Goal: Task Accomplishment & Management: Manage account settings

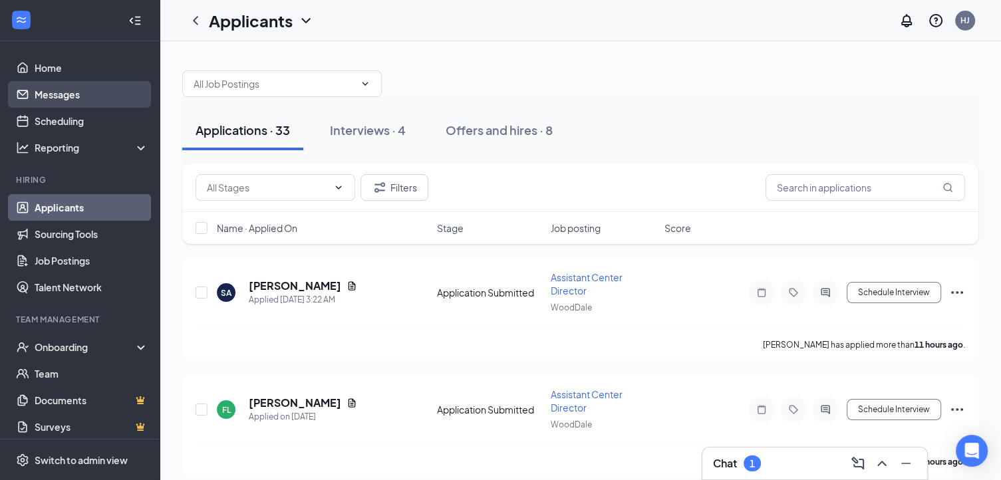
click at [105, 90] on link "Messages" at bounding box center [92, 94] width 114 height 27
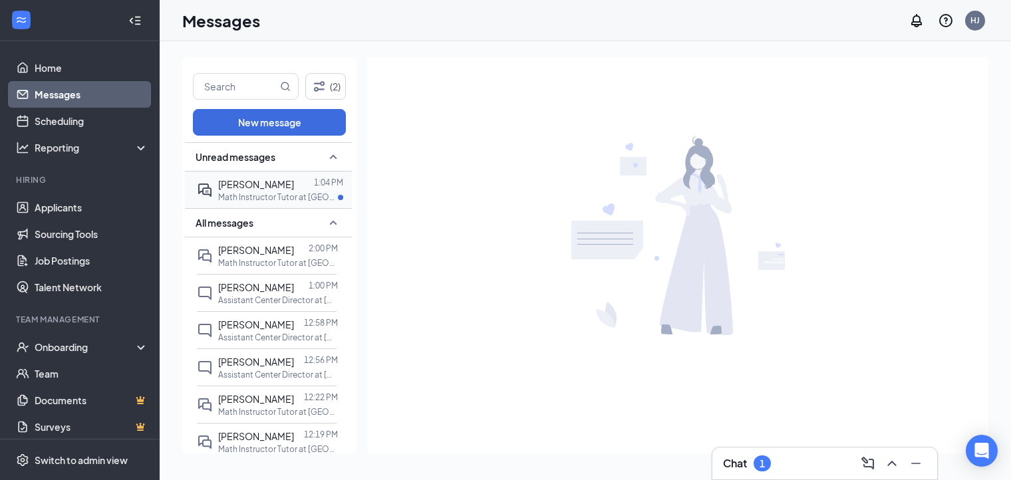
click at [294, 181] on div at bounding box center [304, 184] width 20 height 15
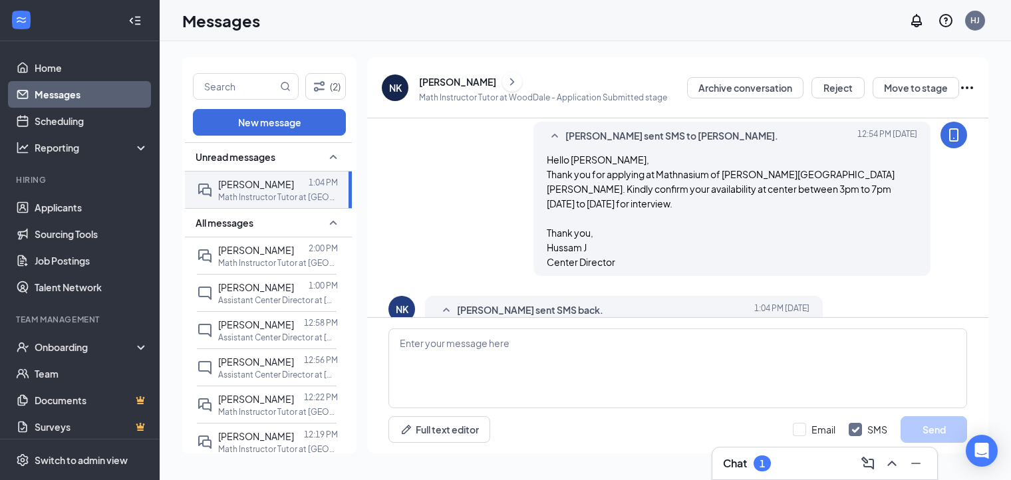
scroll to position [319, 0]
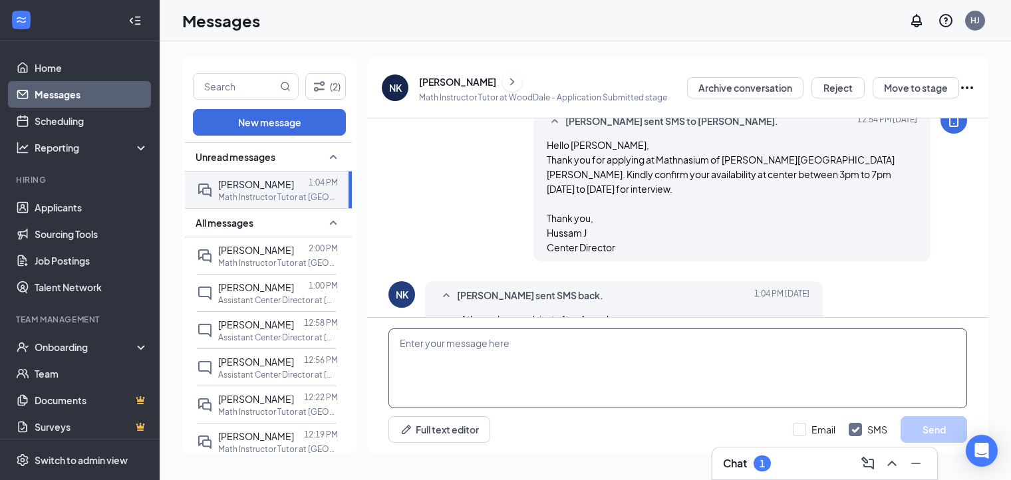
click at [862, 344] on textarea at bounding box center [678, 369] width 579 height 80
type textarea "c"
click at [494, 340] on textarea "Can you do tomorrow 4pm 27th" at bounding box center [678, 369] width 579 height 80
click at [624, 351] on textarea "Can you do tomorrow Wednesday 4pm 27th" at bounding box center [678, 369] width 579 height 80
type textarea "Can you do tomorrow Wednesday 4pm 27th."
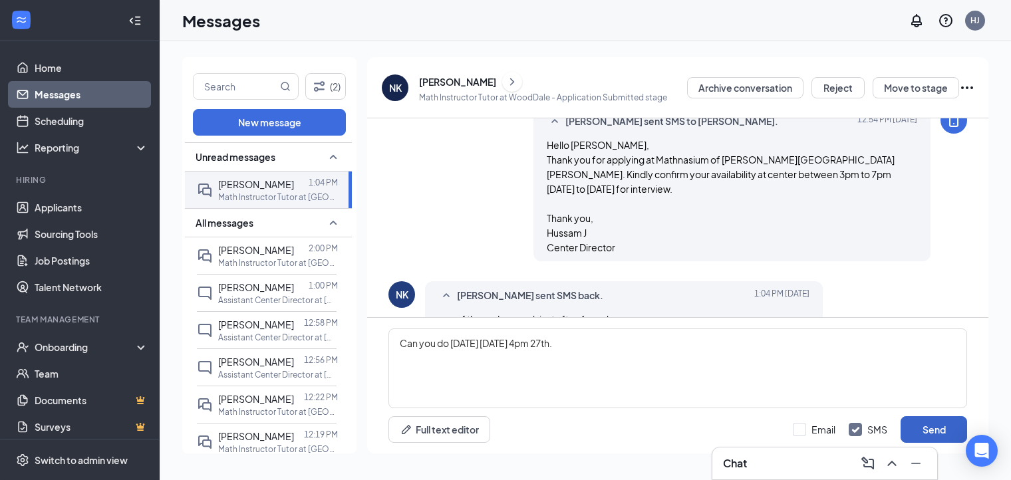
click at [947, 434] on button "Send" at bounding box center [934, 430] width 67 height 27
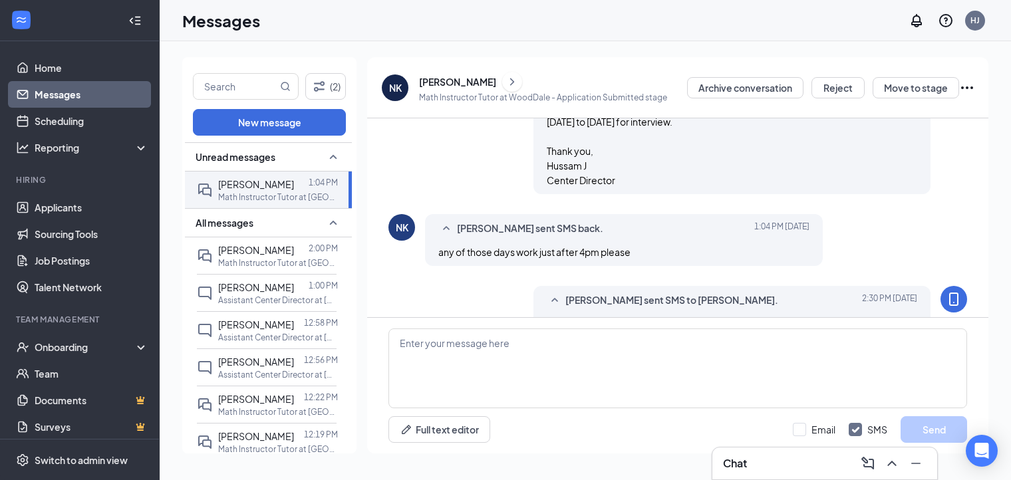
scroll to position [391, 0]
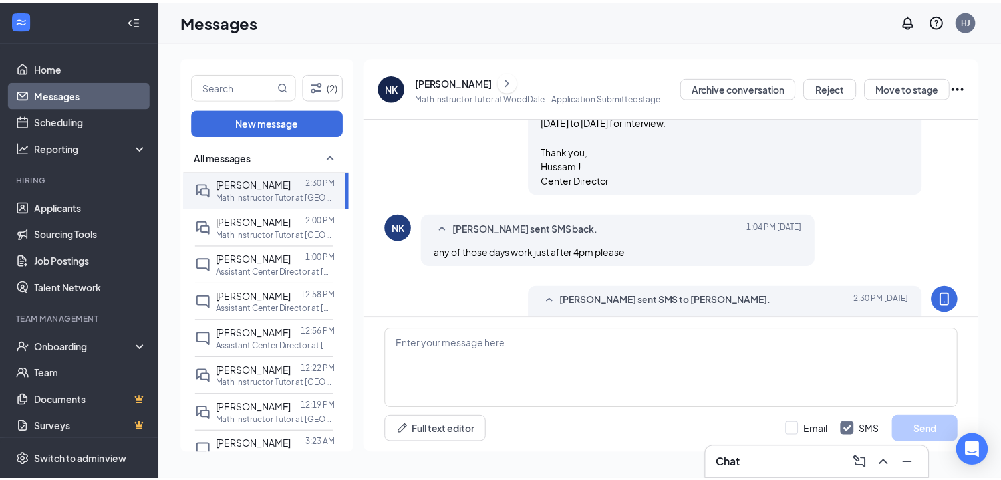
scroll to position [391, 0]
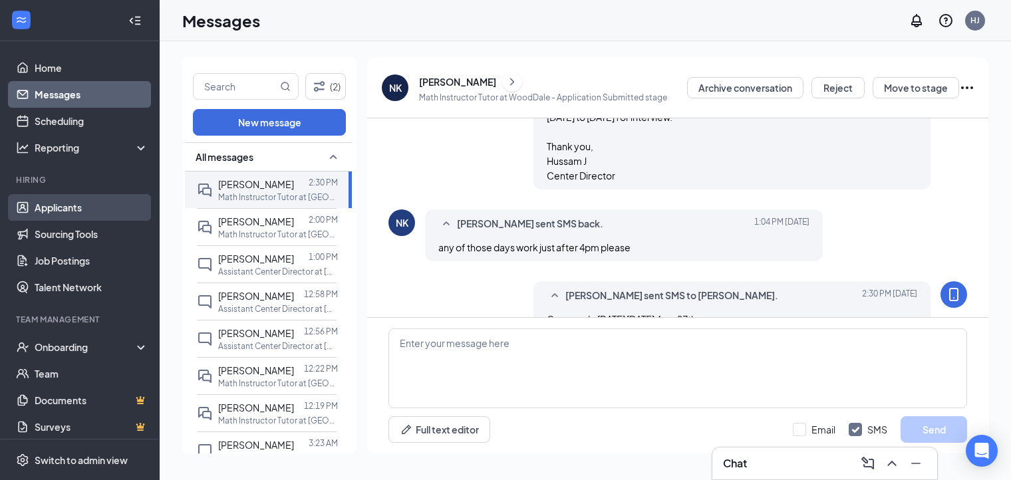
click at [100, 200] on link "Applicants" at bounding box center [92, 207] width 114 height 27
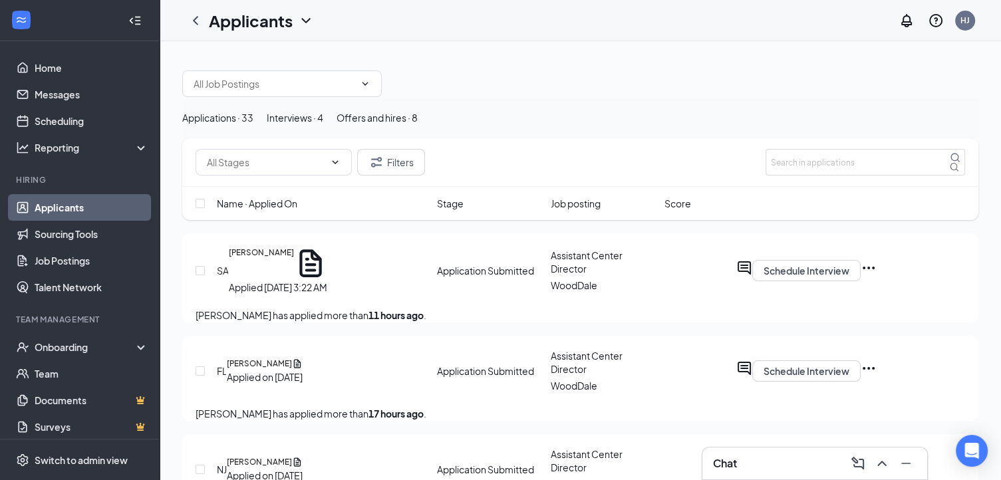
click at [323, 125] on div "Interviews · 4" at bounding box center [295, 117] width 57 height 15
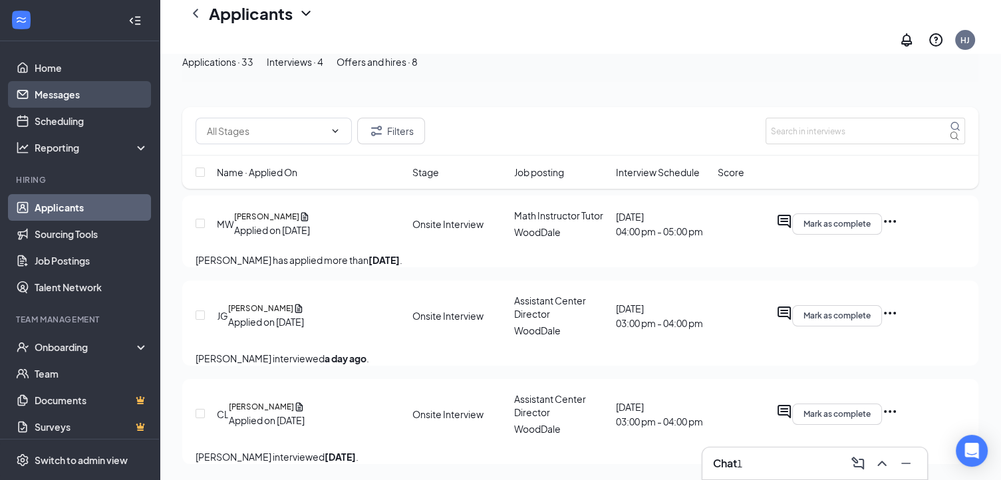
click at [87, 95] on link "Messages" at bounding box center [92, 94] width 114 height 27
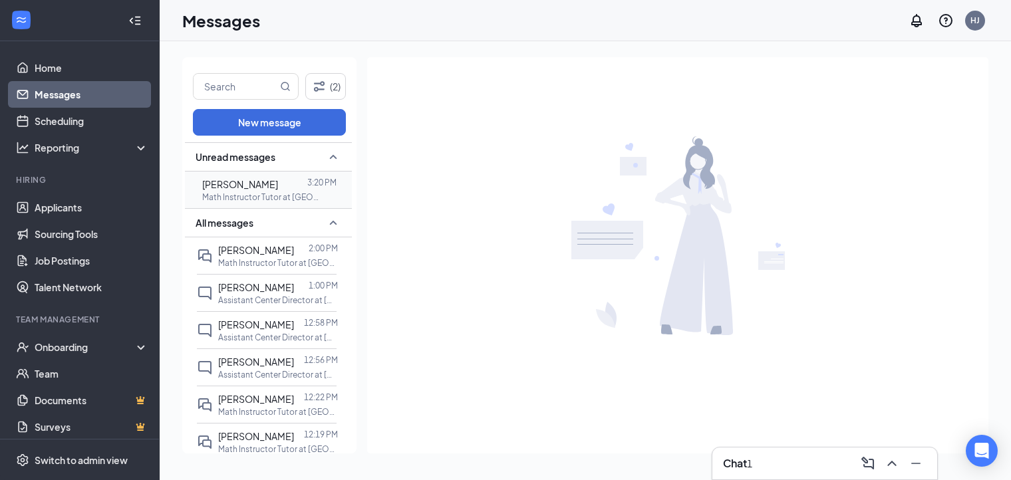
click at [293, 189] on div at bounding box center [292, 184] width 29 height 15
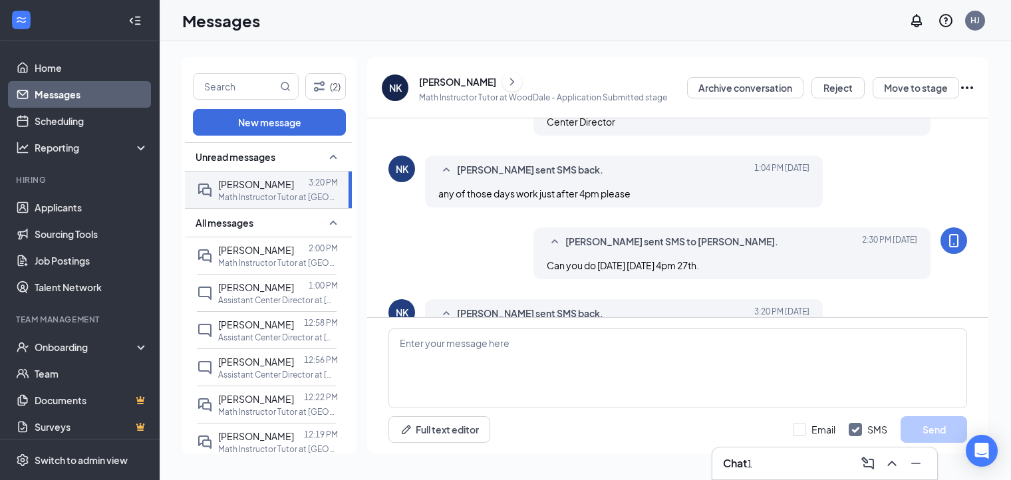
scroll to position [462, 0]
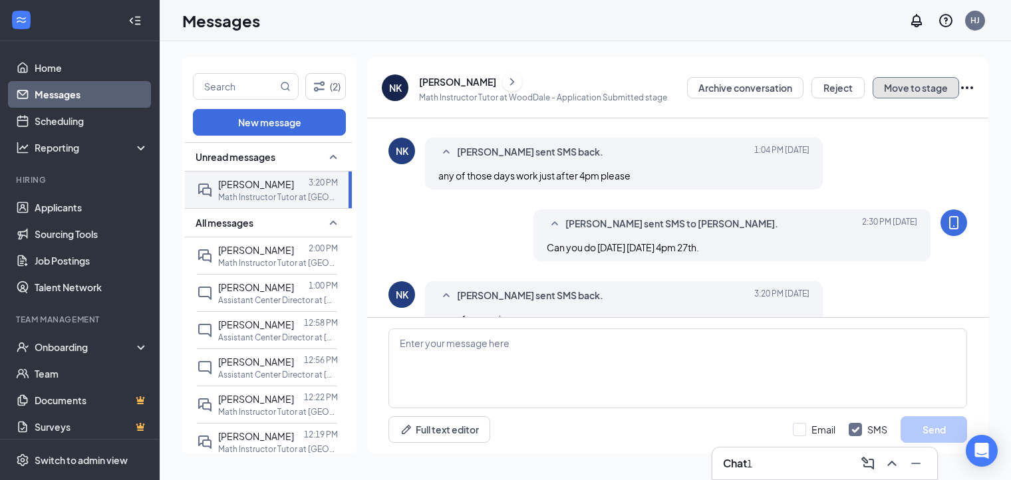
click at [898, 90] on button "Move to stage" at bounding box center [916, 87] width 86 height 21
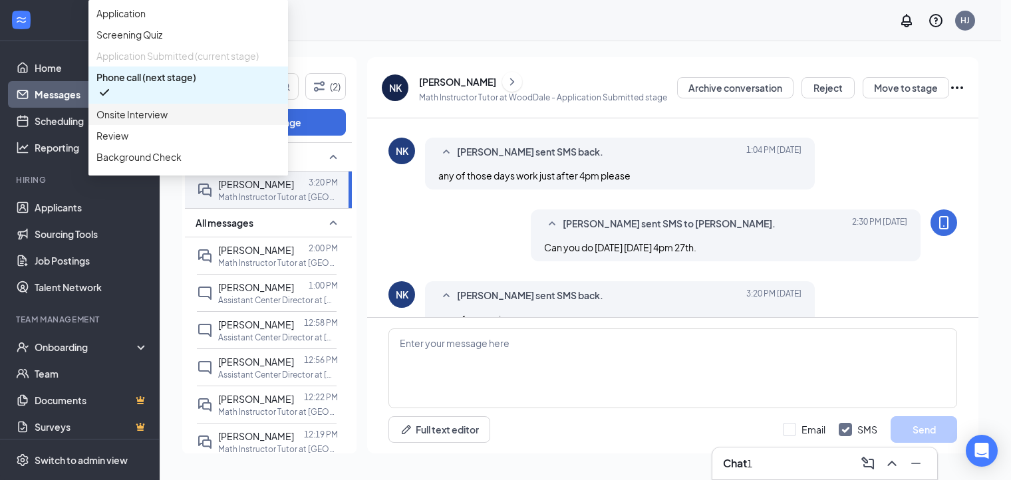
click at [280, 122] on span "Onsite Interview" at bounding box center [188, 114] width 184 height 15
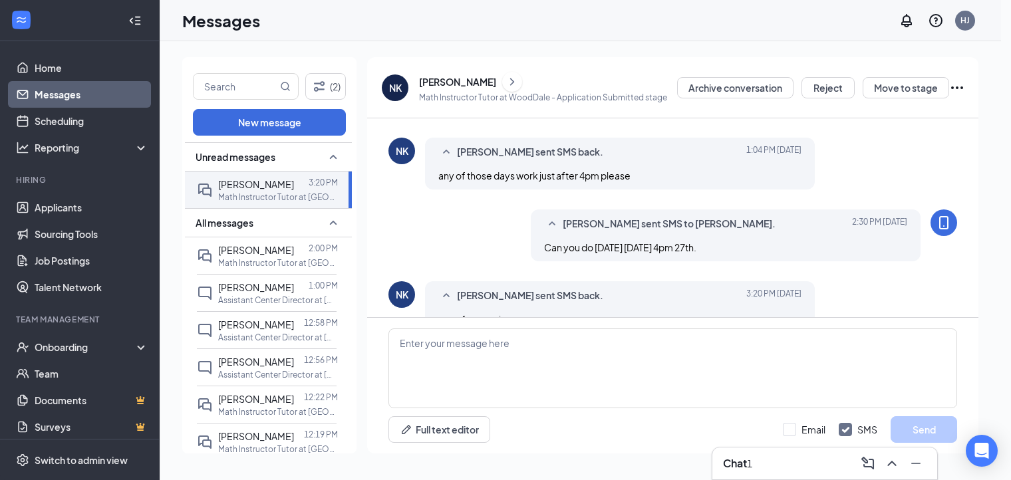
radio input "true"
radio input "false"
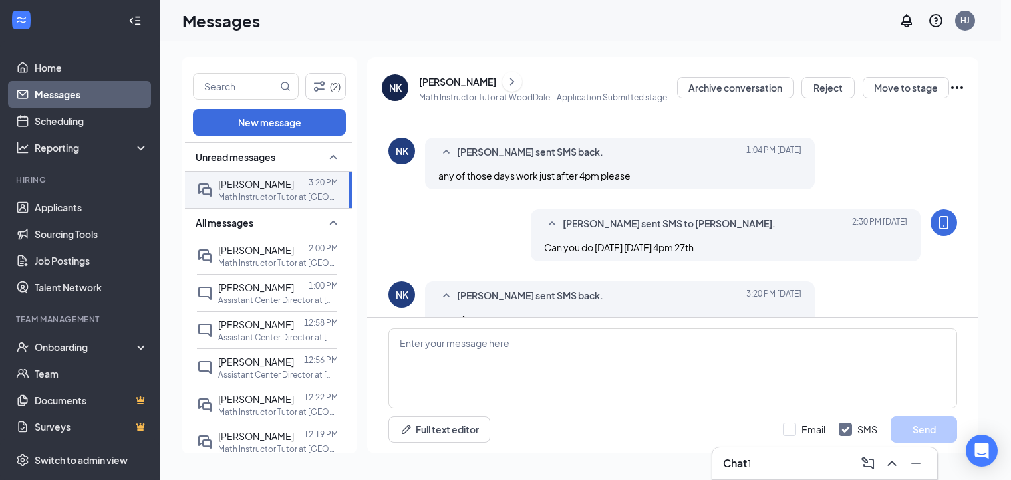
type input "Aug 27, 2025"
click at [85, 152] on span "04:00 PM" at bounding box center [46, 145] width 77 height 15
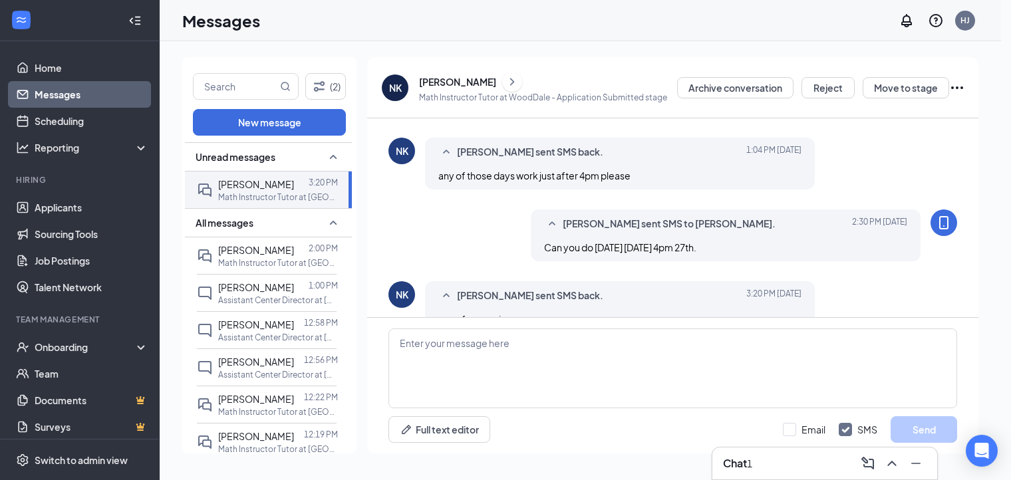
click at [47, 255] on span "05:00 PM" at bounding box center [27, 247] width 39 height 15
click at [47, 167] on span "04:30 PM" at bounding box center [27, 159] width 39 height 15
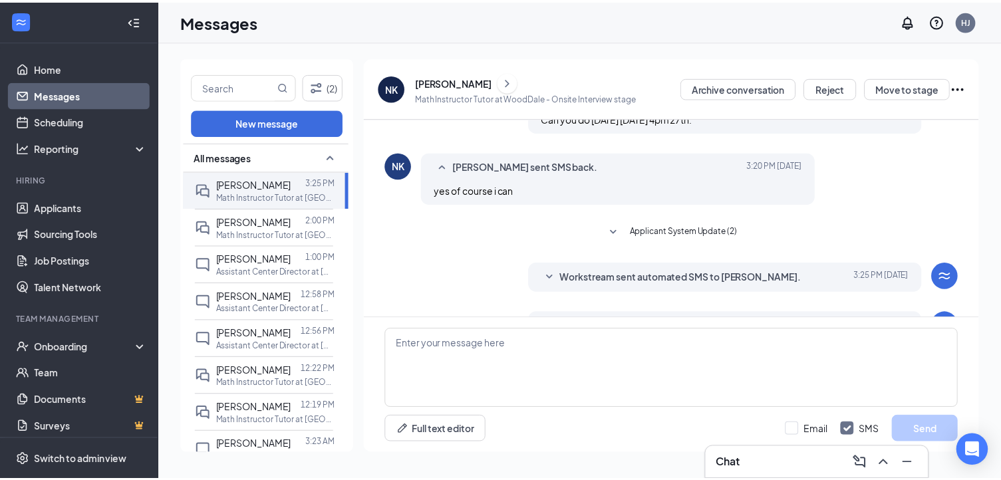
scroll to position [554, 0]
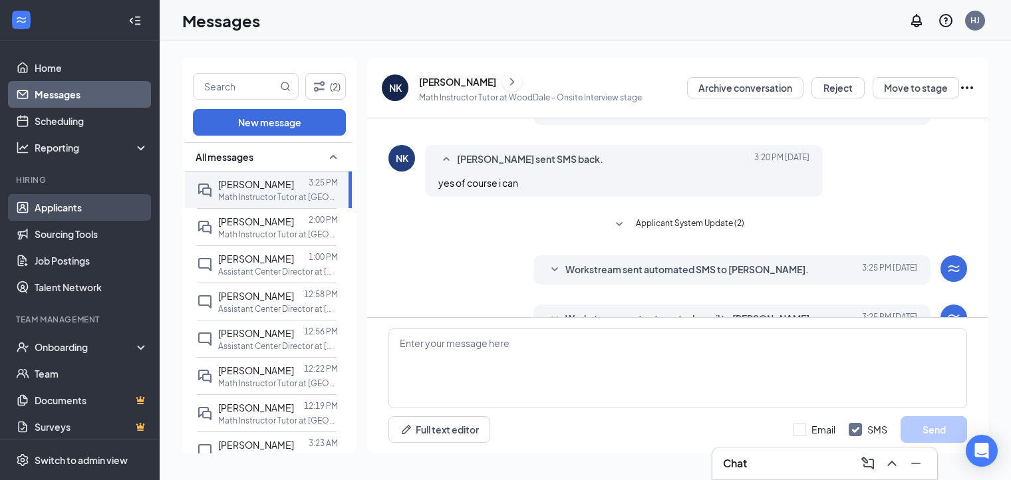
click at [76, 214] on link "Applicants" at bounding box center [92, 207] width 114 height 27
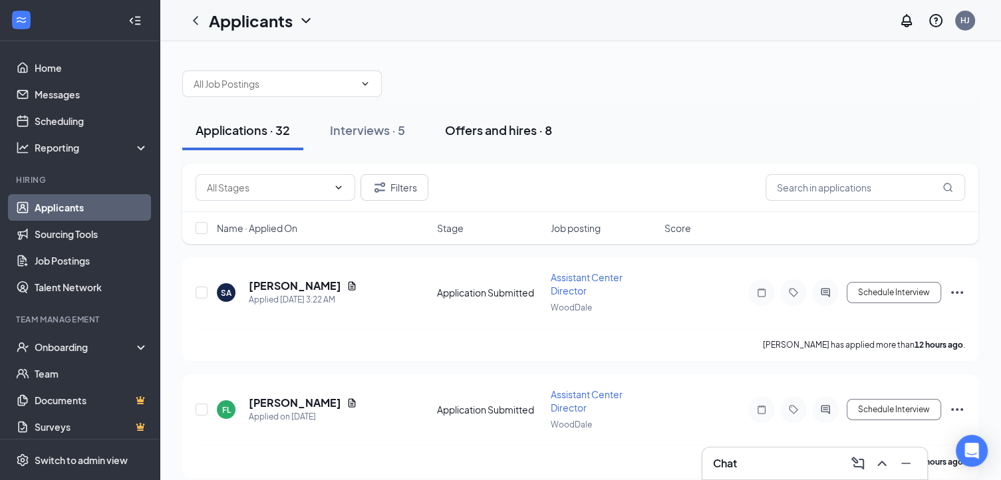
click at [516, 133] on div "Offers and hires · 8" at bounding box center [498, 130] width 107 height 17
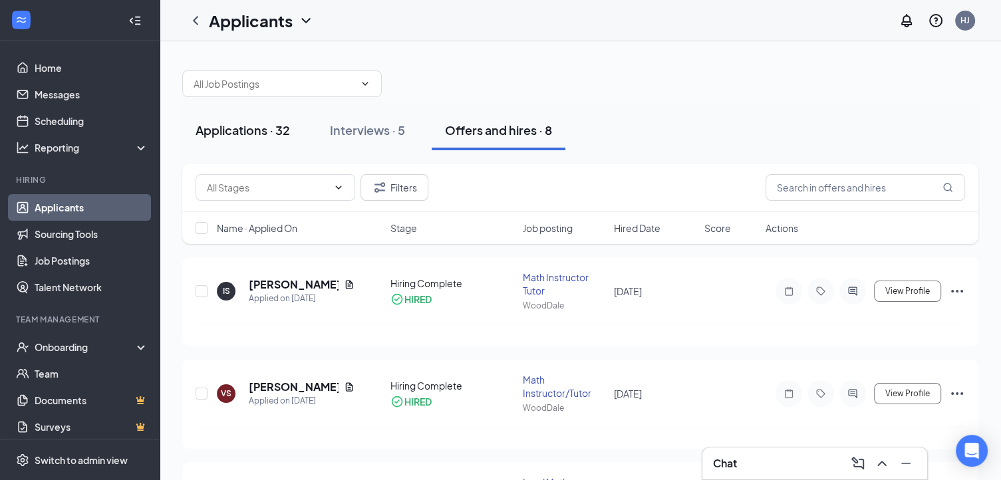
click at [245, 127] on div "Applications · 32" at bounding box center [243, 130] width 94 height 17
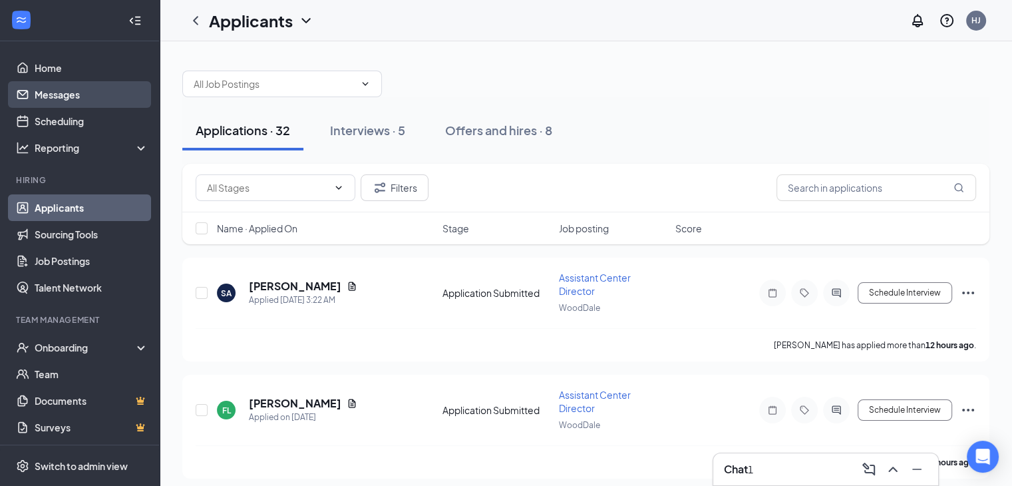
click at [55, 100] on link "Messages" at bounding box center [92, 94] width 114 height 27
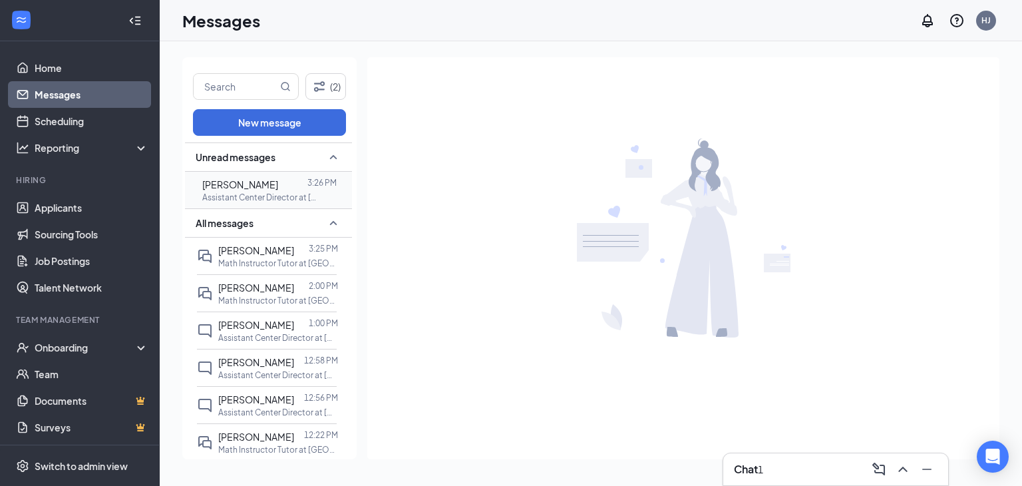
click at [285, 190] on div at bounding box center [292, 184] width 29 height 15
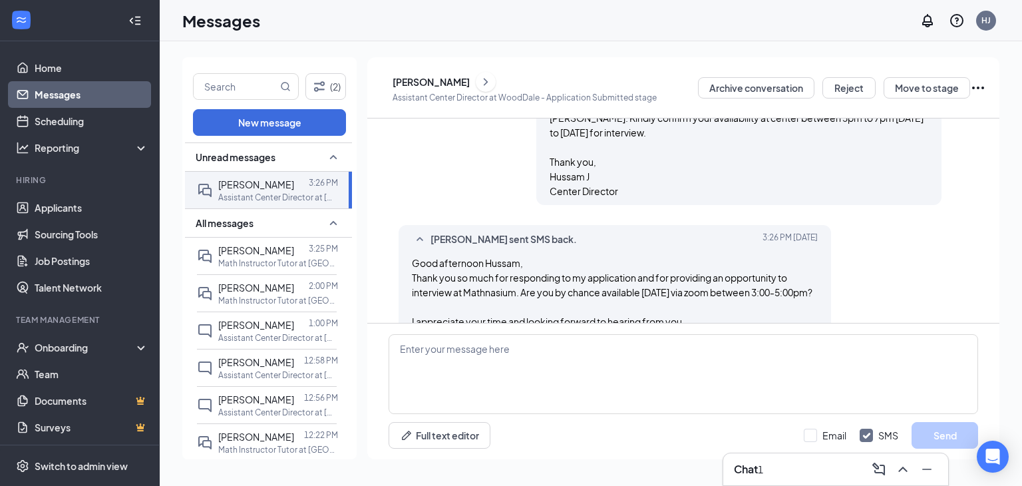
scroll to position [386, 0]
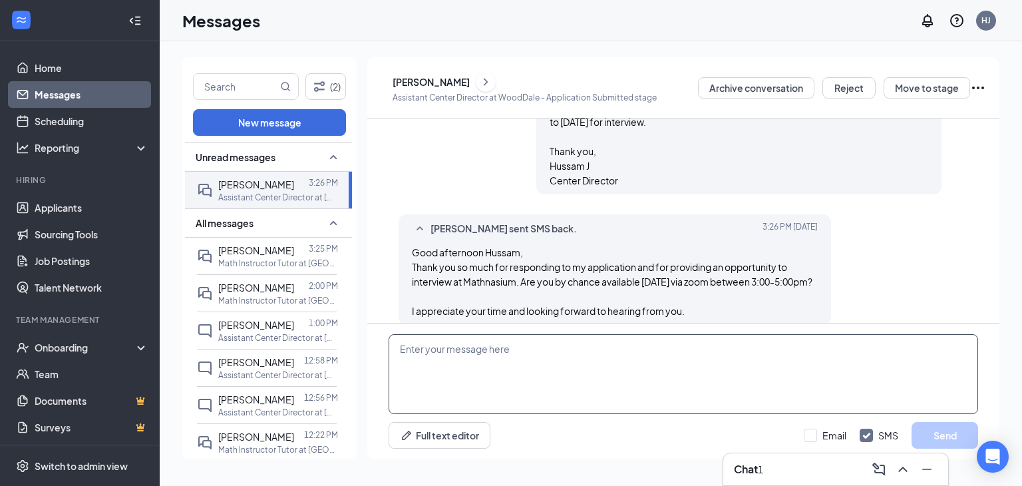
click at [875, 357] on textarea at bounding box center [684, 374] width 590 height 80
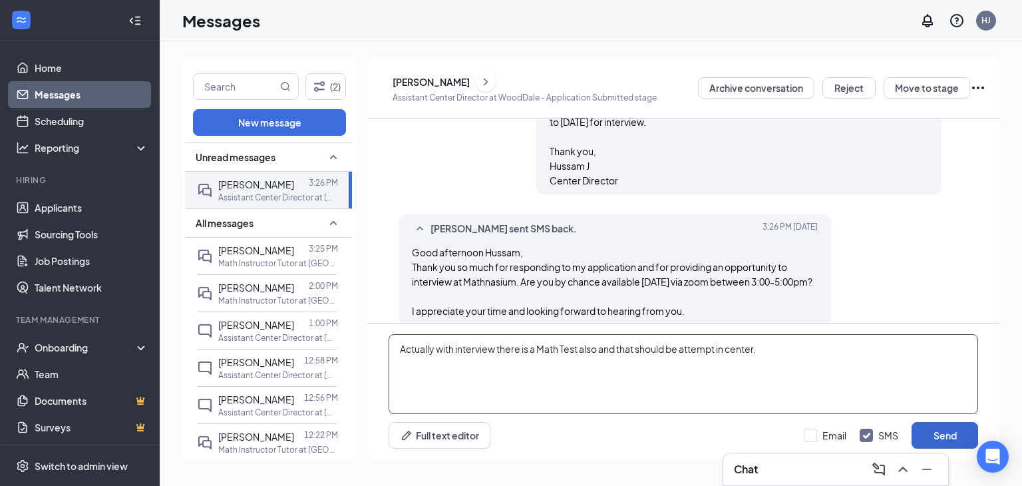
type textarea "Actually with interview there is a Math Test also and that should be attempt in…"
click at [961, 442] on button "Send" at bounding box center [945, 435] width 67 height 27
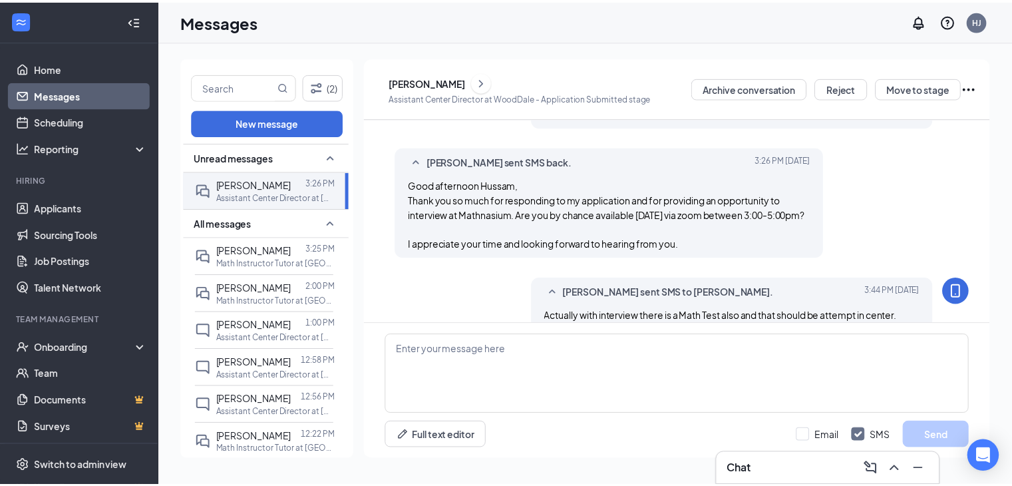
scroll to position [458, 0]
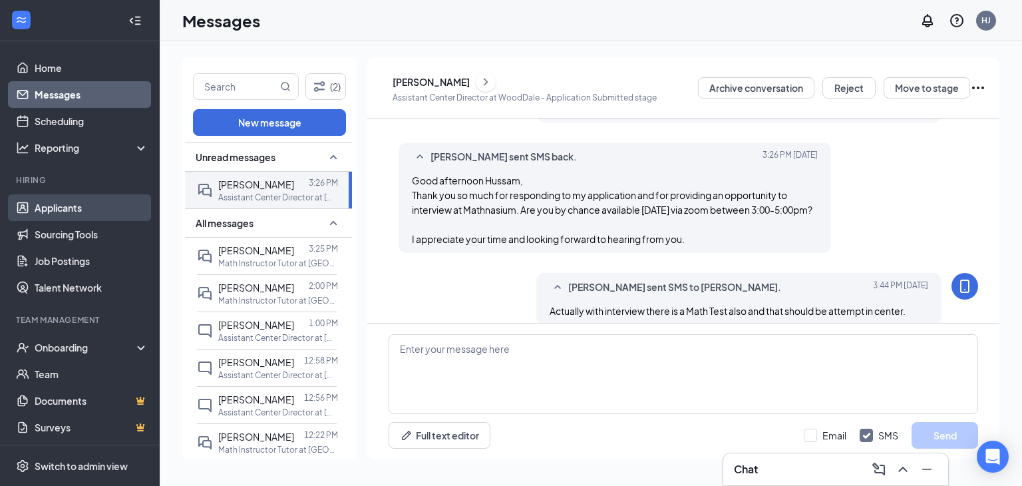
click at [77, 210] on link "Applicants" at bounding box center [92, 207] width 114 height 27
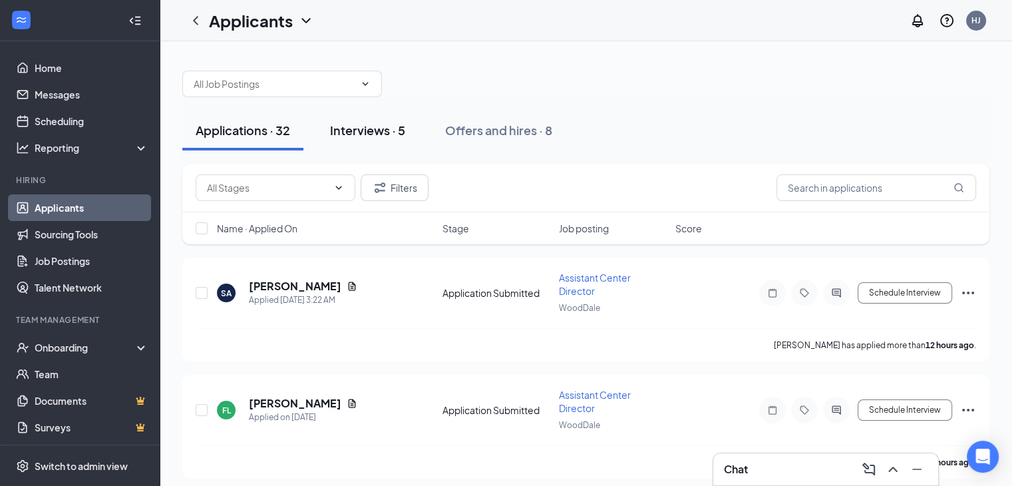
click at [375, 124] on div "Interviews · 5" at bounding box center [367, 130] width 75 height 17
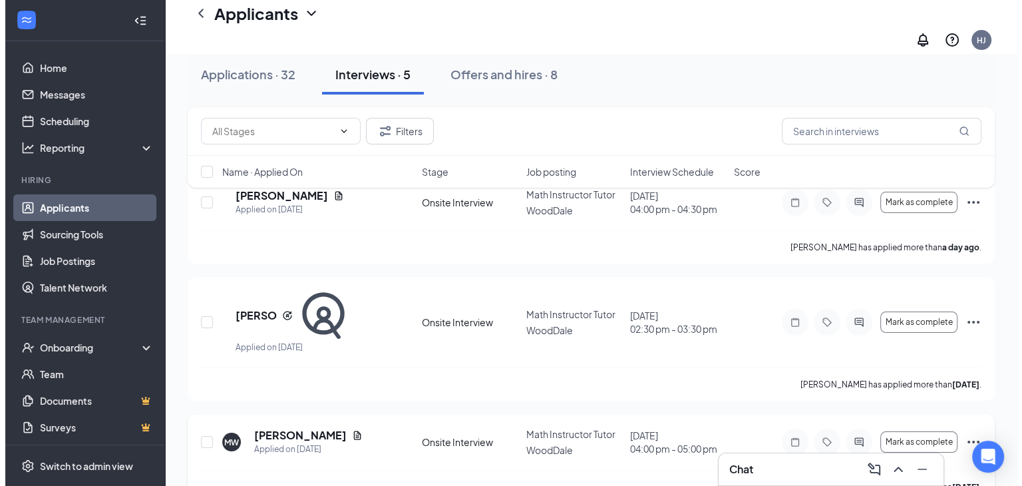
scroll to position [133, 0]
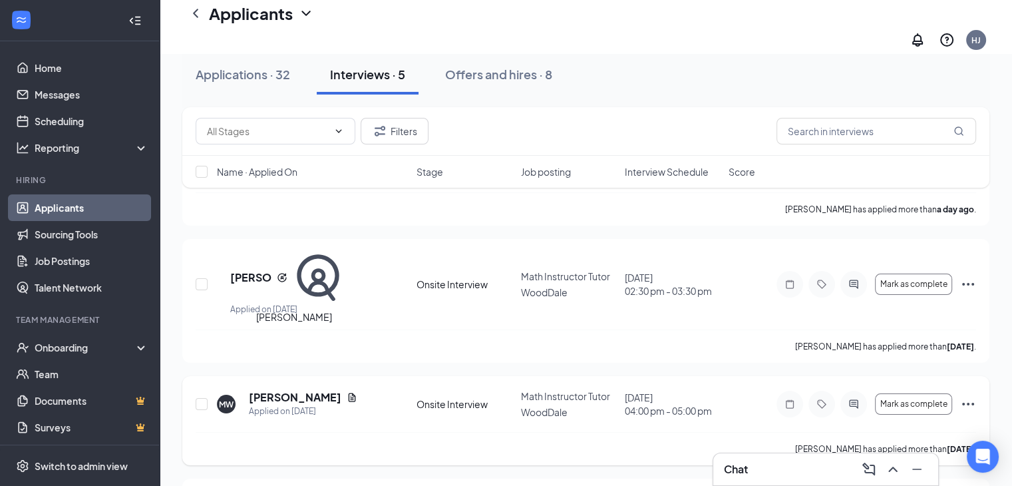
click at [290, 390] on h5 "[PERSON_NAME]" at bounding box center [295, 397] width 92 height 15
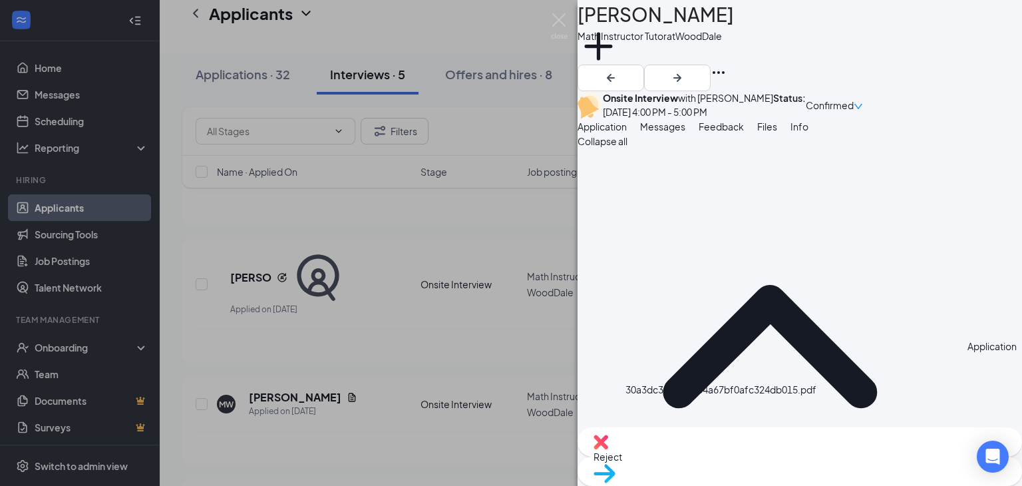
drag, startPoint x: 535, startPoint y: 136, endPoint x: 891, endPoint y: 180, distance: 358.7
click at [535, 136] on div "MW Matthew Wallace Math Instructor Tutor at WoodDale Add a tag Onsite Interview…" at bounding box center [511, 243] width 1022 height 486
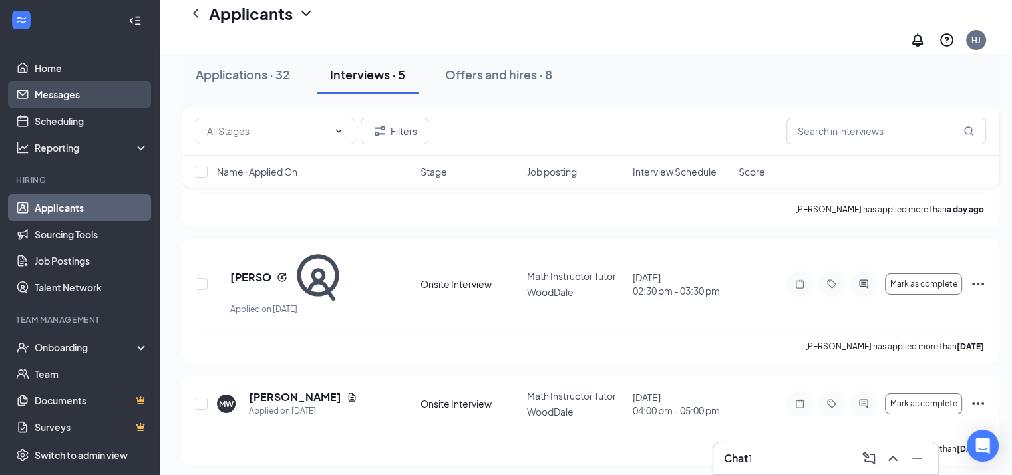
click at [77, 92] on link "Messages" at bounding box center [92, 94] width 114 height 27
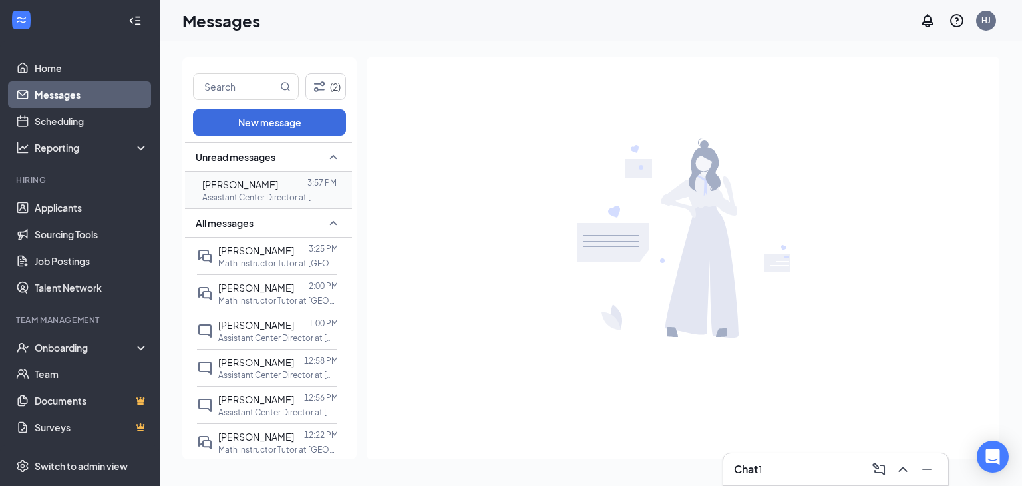
click at [292, 190] on div at bounding box center [292, 184] width 29 height 15
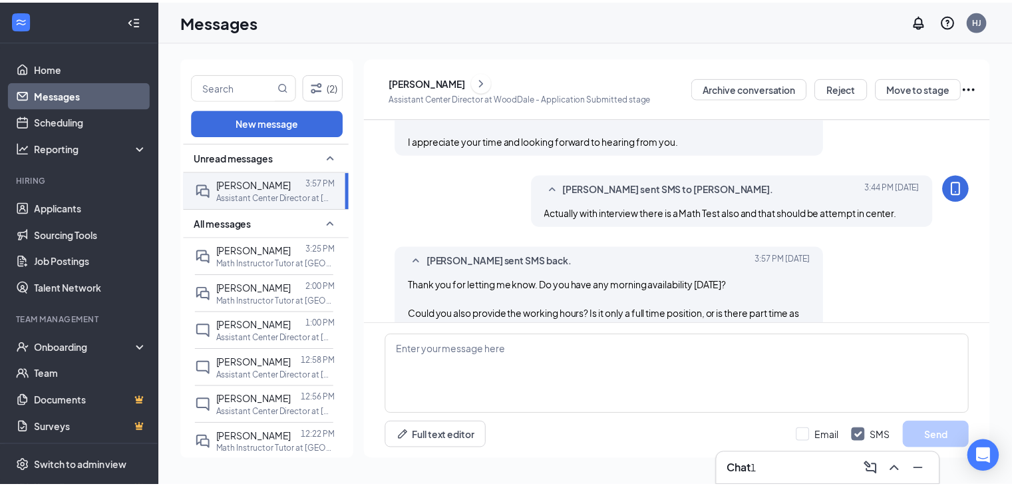
scroll to position [574, 0]
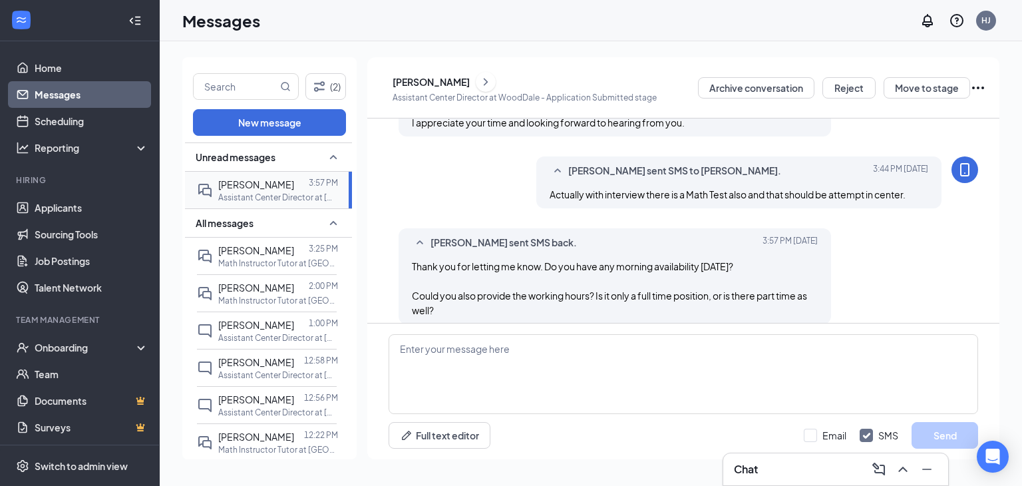
click at [271, 196] on p "Assistant Center Director at [GEOGRAPHIC_DATA]" at bounding box center [278, 197] width 120 height 11
drag, startPoint x: 51, startPoint y: 210, endPoint x: 59, endPoint y: 207, distance: 9.0
click at [51, 210] on link "Applicants" at bounding box center [92, 207] width 114 height 27
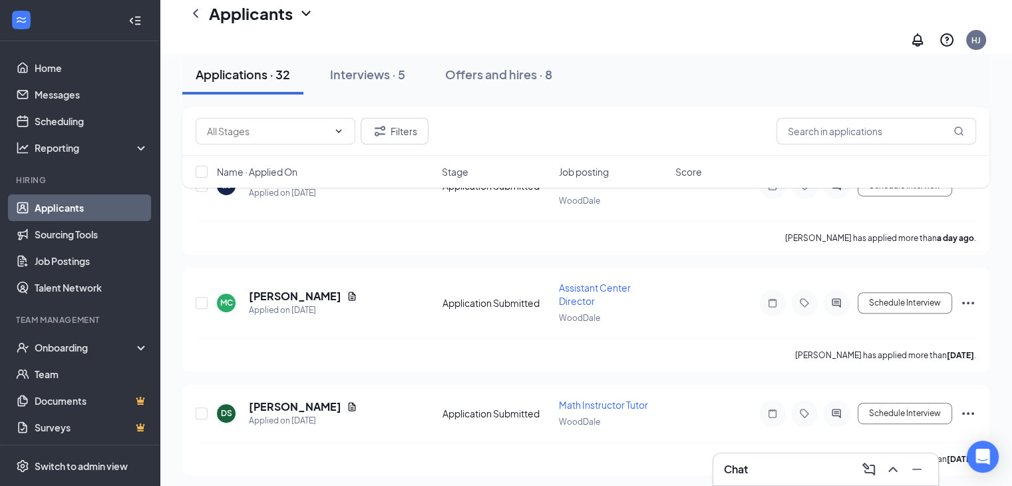
scroll to position [466, 0]
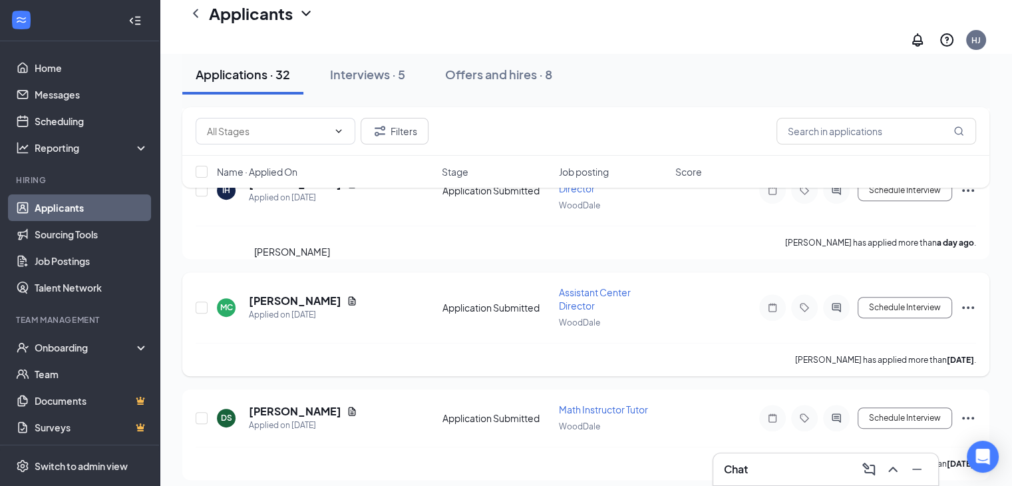
click at [311, 293] on h5 "[PERSON_NAME]" at bounding box center [295, 300] width 92 height 15
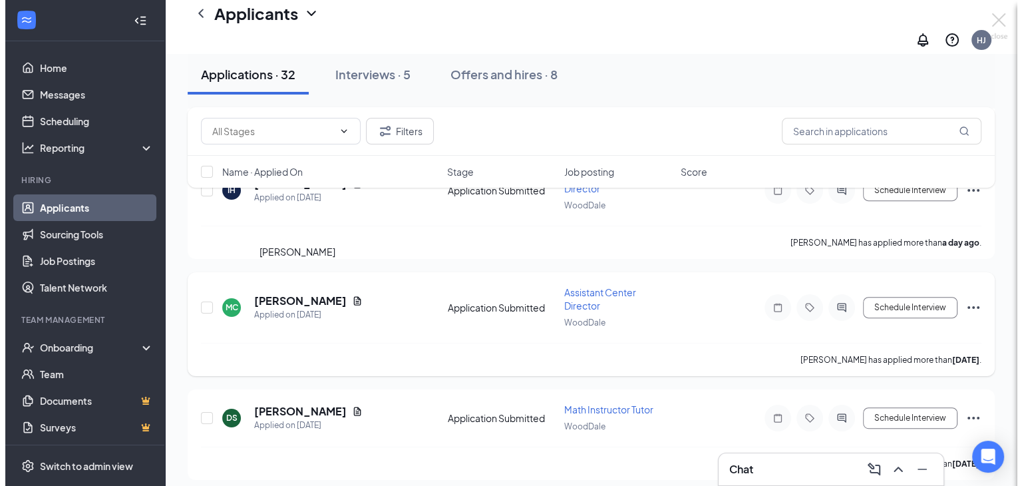
scroll to position [439, 0]
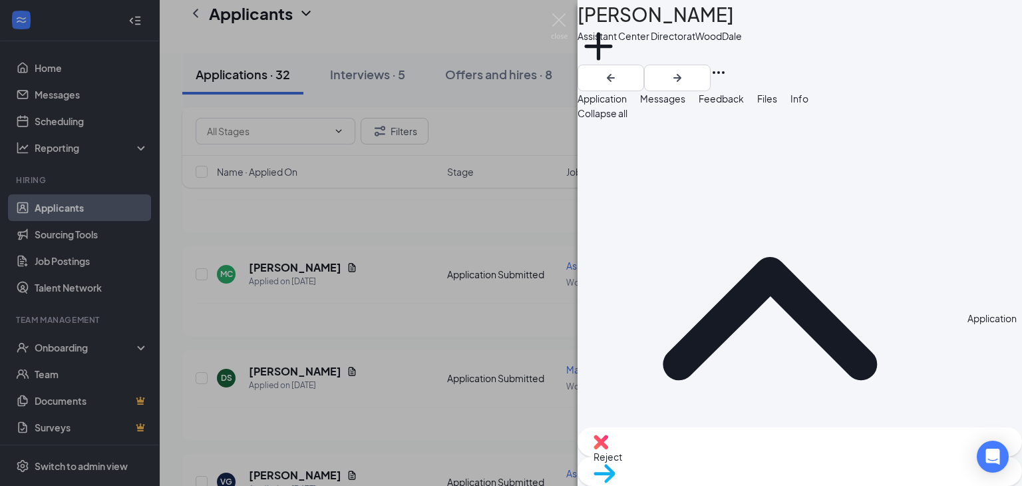
click at [685, 104] on span "Messages" at bounding box center [662, 98] width 45 height 12
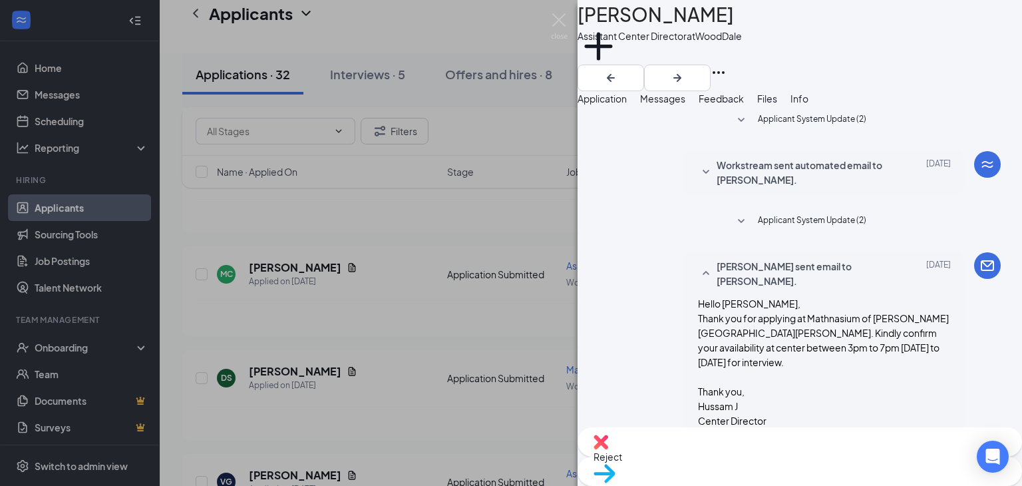
scroll to position [374, 0]
click at [627, 98] on button "Application" at bounding box center [602, 98] width 49 height 15
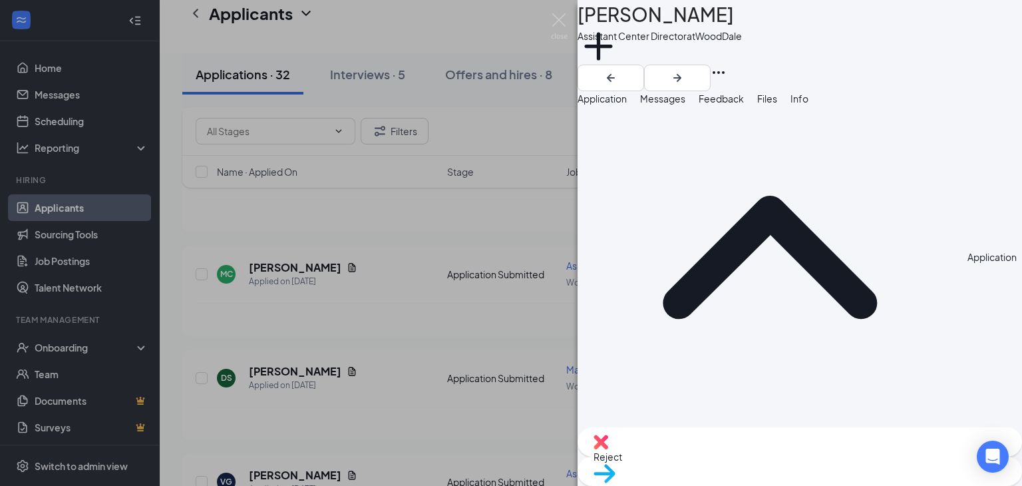
scroll to position [67, 0]
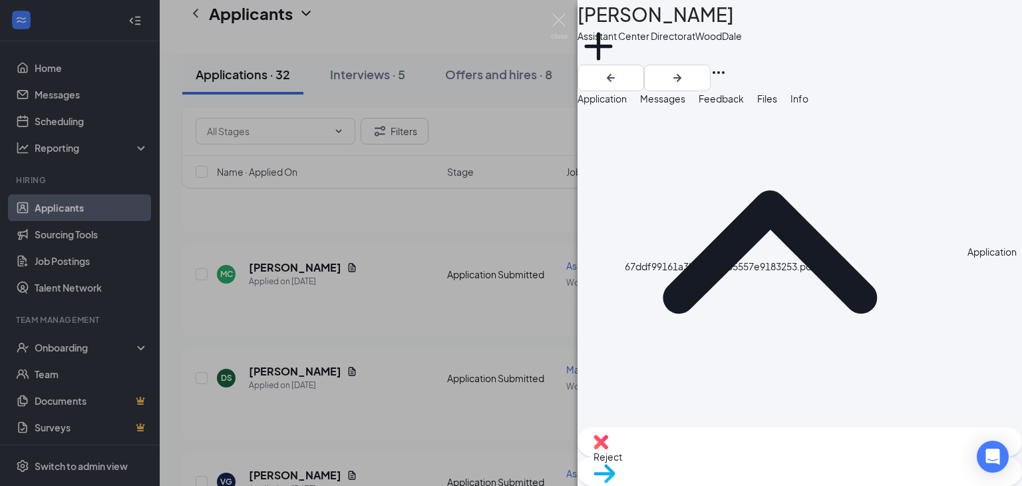
click at [685, 104] on span "Messages" at bounding box center [662, 98] width 45 height 12
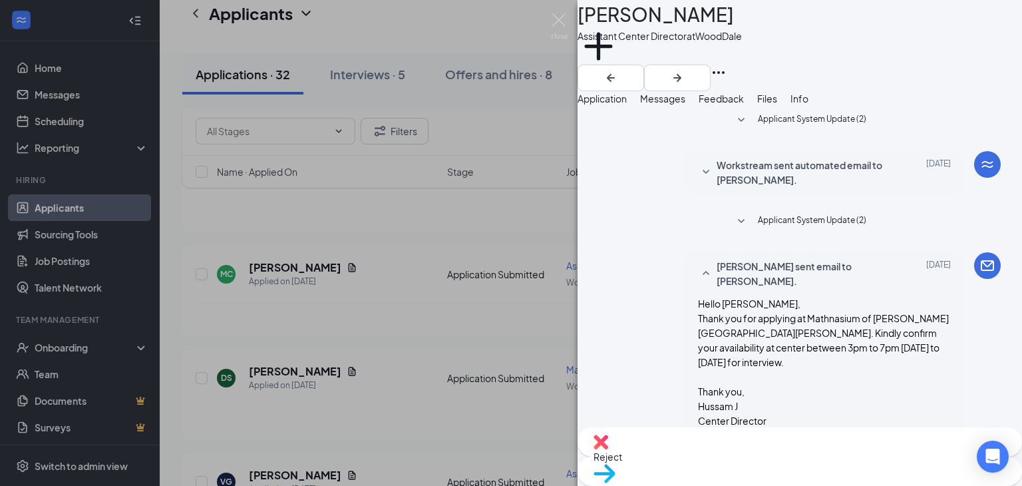
scroll to position [755, 0]
type textarea "So Total Center timings are 12pm to 8pm Monday to Thursday and Sunday 1pm to 5p…"
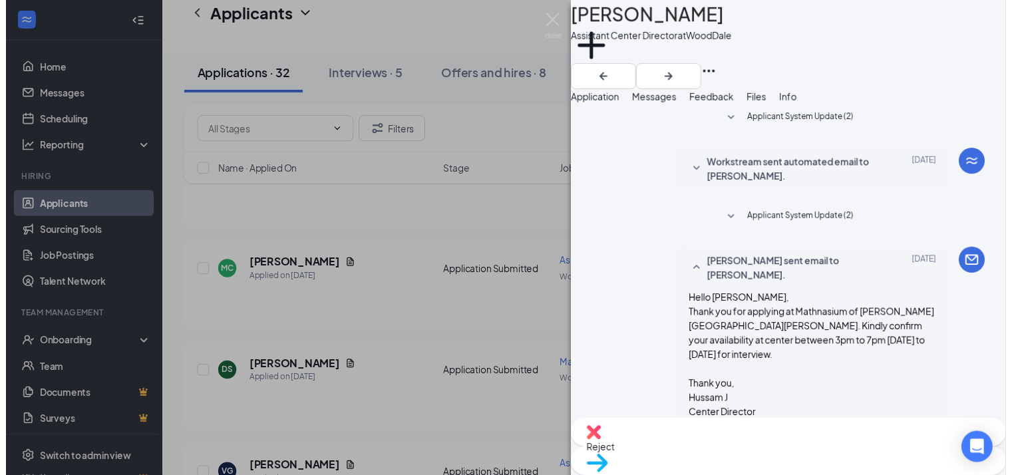
scroll to position [899, 0]
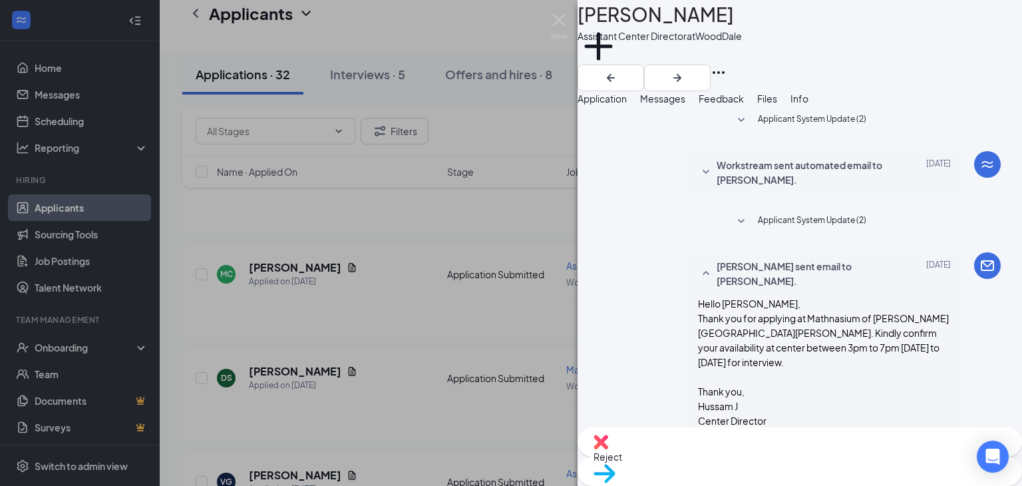
click at [534, 134] on div "MC Mary Caballero Assistant Center Director at WoodDale Add a tag Application M…" at bounding box center [511, 243] width 1022 height 486
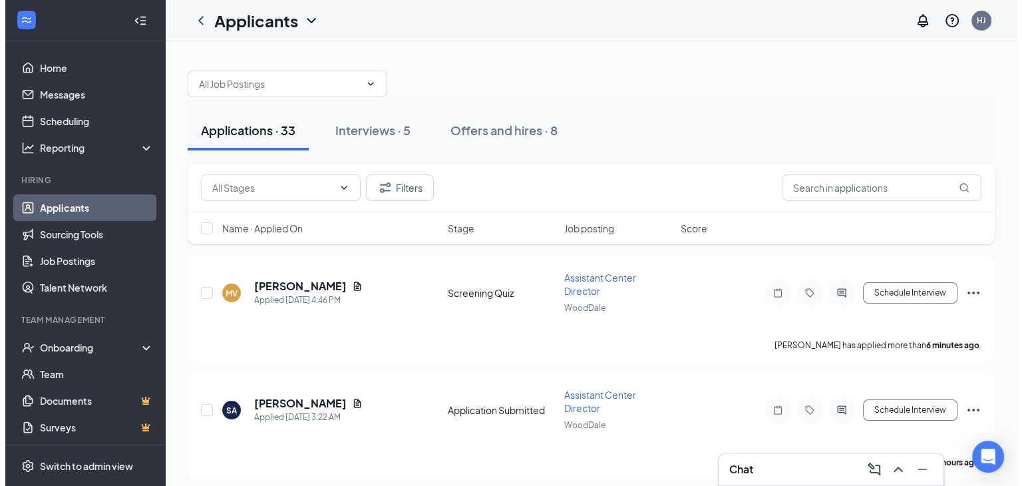
scroll to position [67, 0]
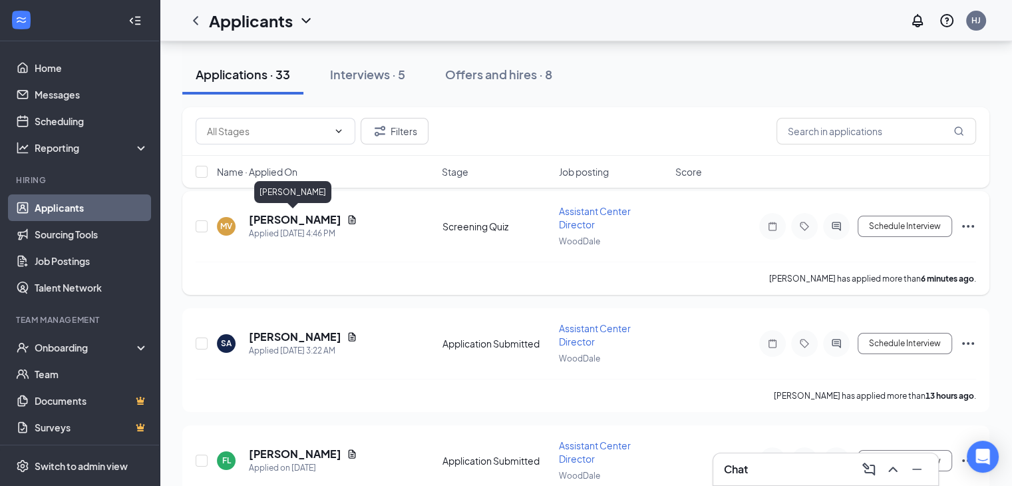
click at [300, 223] on h5 "[PERSON_NAME]" at bounding box center [295, 219] width 92 height 15
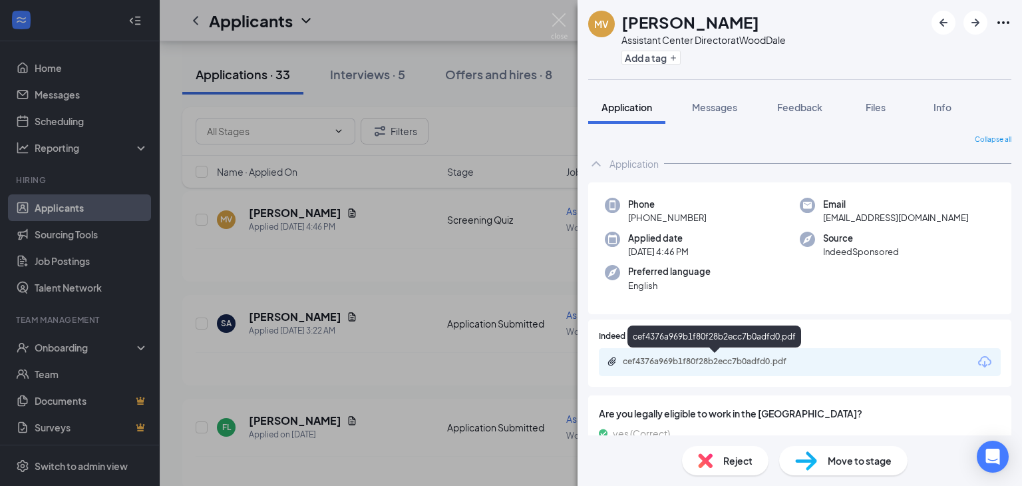
click at [762, 359] on div "cef4376a969b1f80f28b2ecc7b0adfd0.pdf" at bounding box center [716, 361] width 186 height 11
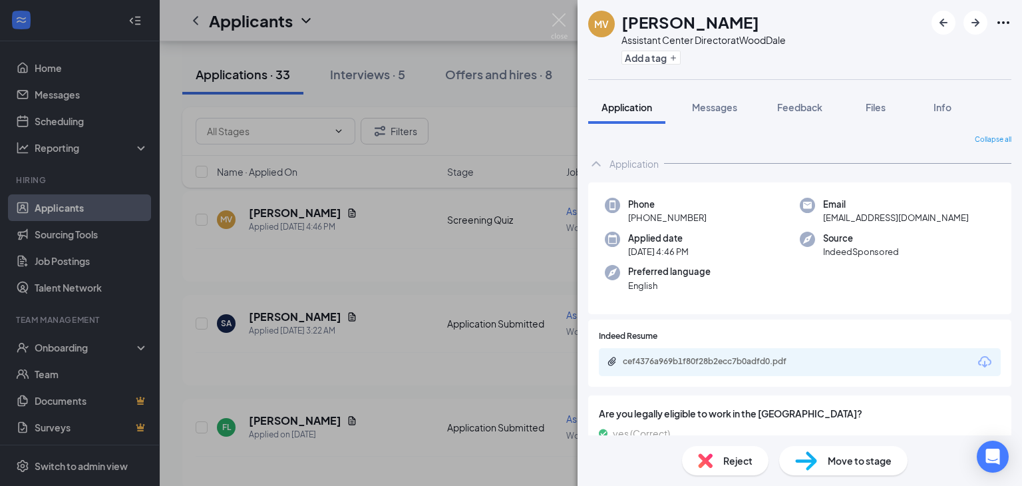
click at [517, 129] on div "MV [PERSON_NAME] Assistant Center Director at WoodDale Add a tag Application Me…" at bounding box center [511, 243] width 1022 height 486
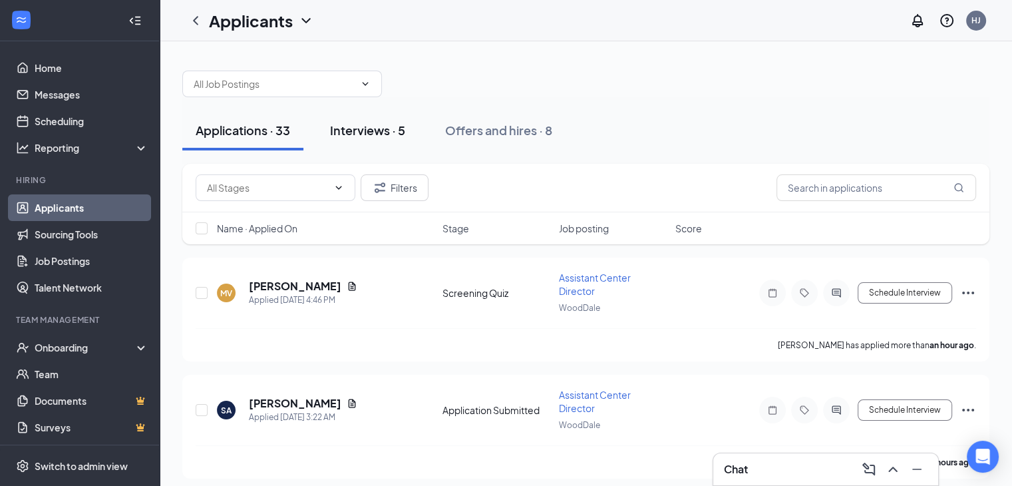
click at [389, 126] on div "Interviews · 5" at bounding box center [367, 130] width 75 height 17
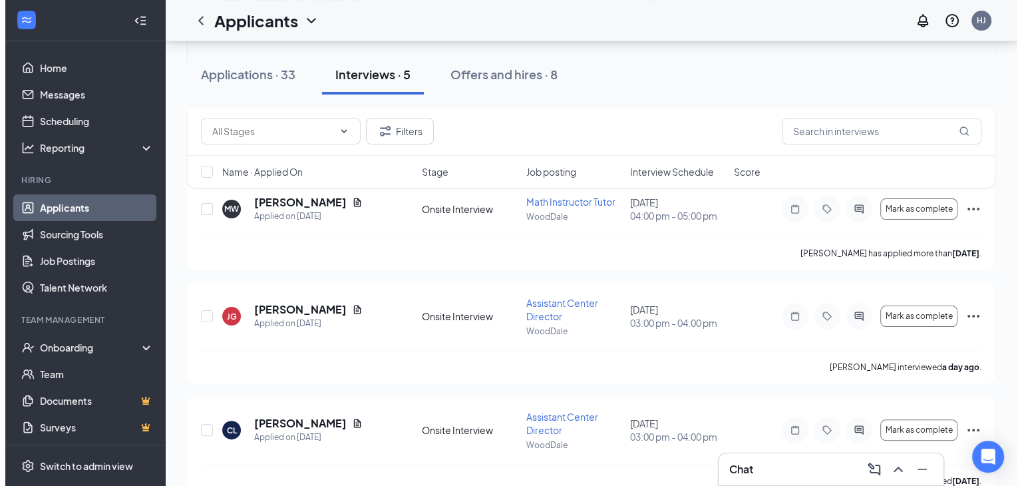
scroll to position [304, 0]
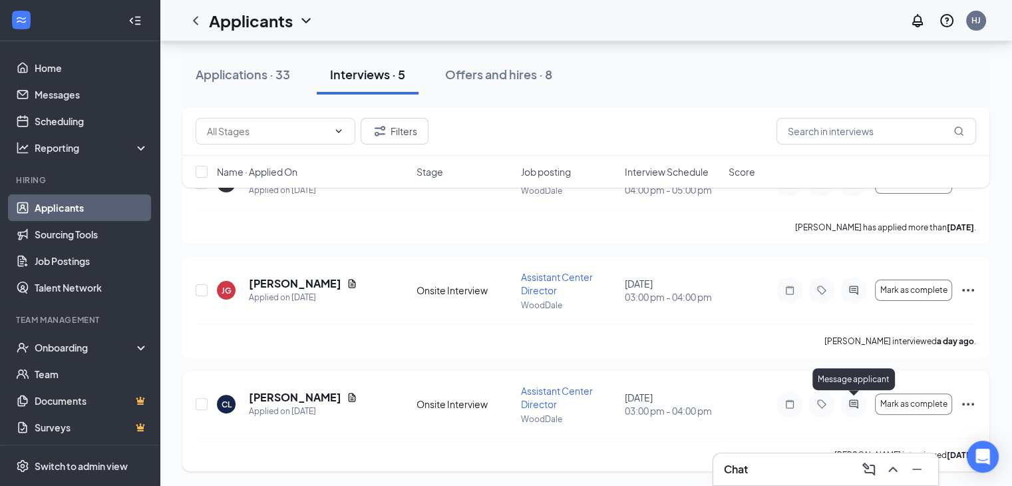
click at [860, 405] on icon "ActiveChat" at bounding box center [854, 404] width 16 height 11
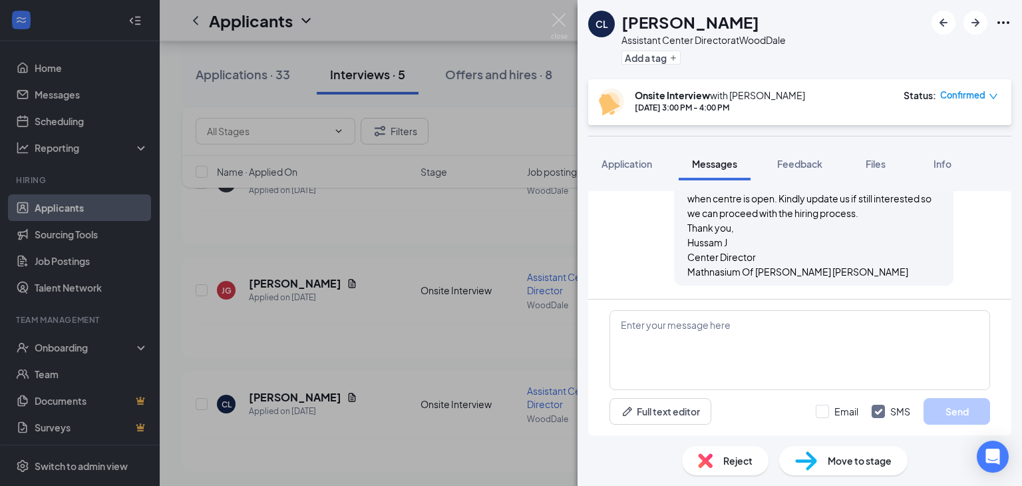
scroll to position [1868, 0]
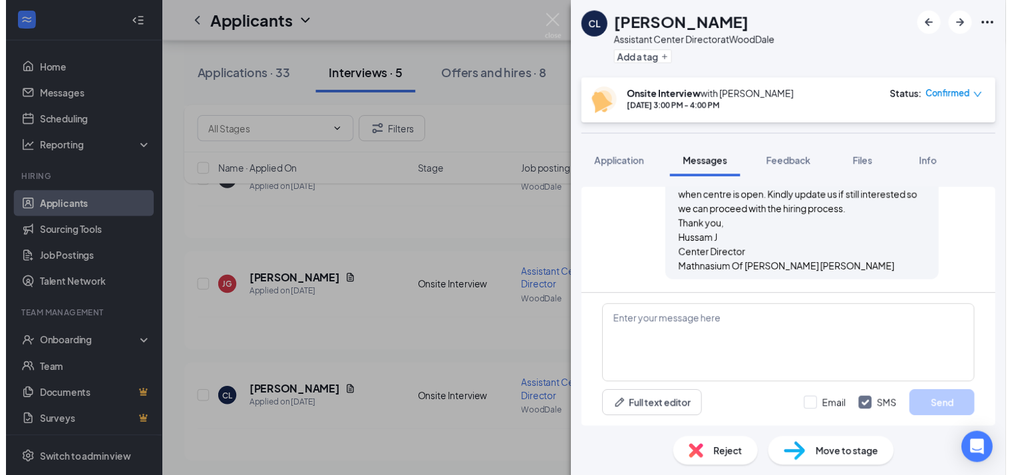
scroll to position [1868, 0]
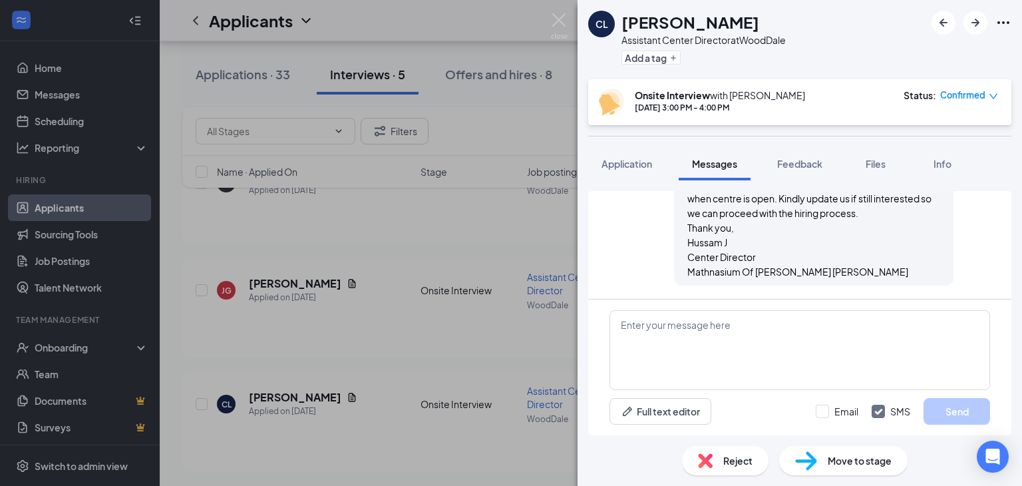
click at [540, 128] on div "CL Colleen Loew Assistant Center Director at WoodDale Add a tag Onsite Intervie…" at bounding box center [511, 243] width 1022 height 486
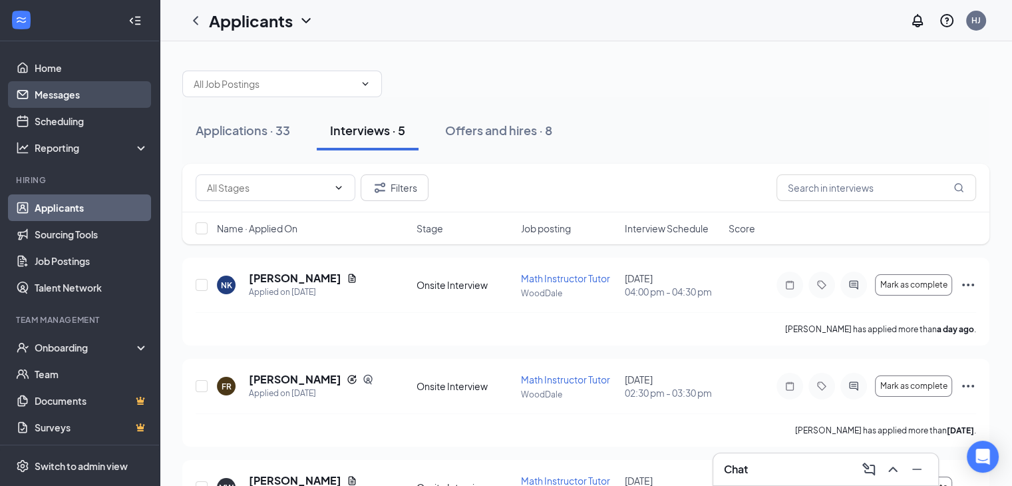
click at [62, 96] on link "Messages" at bounding box center [92, 94] width 114 height 27
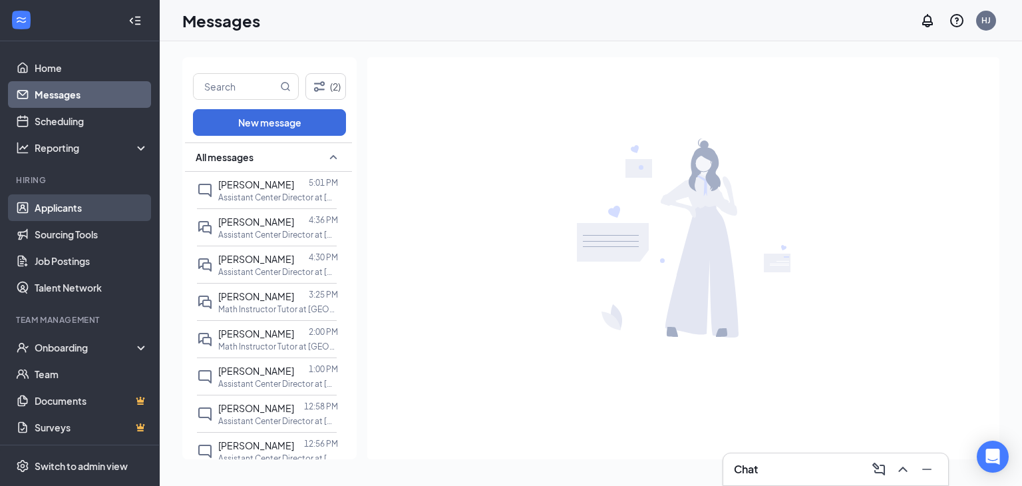
click at [88, 214] on link "Applicants" at bounding box center [92, 207] width 114 height 27
